Goal: Check status: Check status

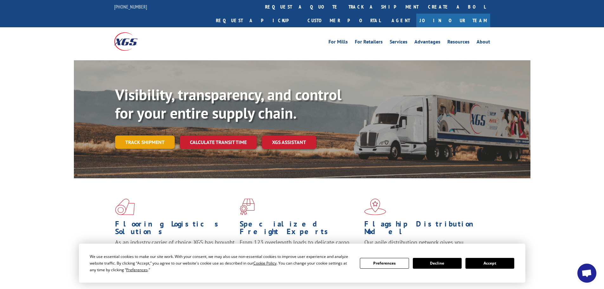
click at [137, 135] on link "Track shipment" at bounding box center [145, 141] width 60 height 13
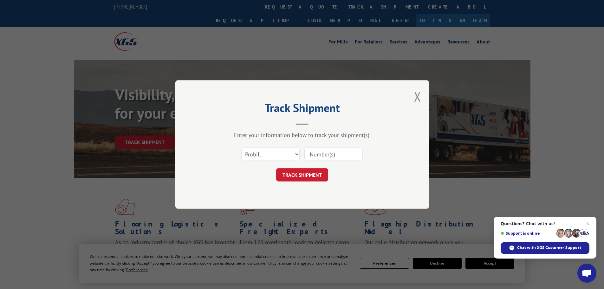
click at [321, 153] on input at bounding box center [333, 153] width 58 height 13
paste input "16755171"
type input "16755171"
click at [293, 175] on button "TRACK SHIPMENT" at bounding box center [302, 174] width 52 height 13
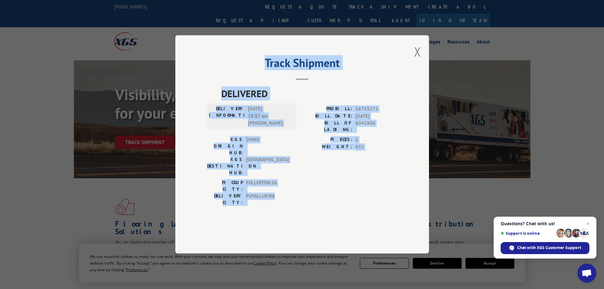
drag, startPoint x: 263, startPoint y: 80, endPoint x: 386, endPoint y: 193, distance: 167.3
click at [386, 193] on div "Track Shipment DELIVERED DELIVERY INFORMATION: [DATE] 11:17 am [PERSON_NAME]: 1…" at bounding box center [301, 144] width 253 height 218
copy div "Track Shipment DELIVERED DELIVERY INFORMATION: [DATE] 11:17 am [PERSON_NAME]: 1…"
